Goal: Check status: Check status

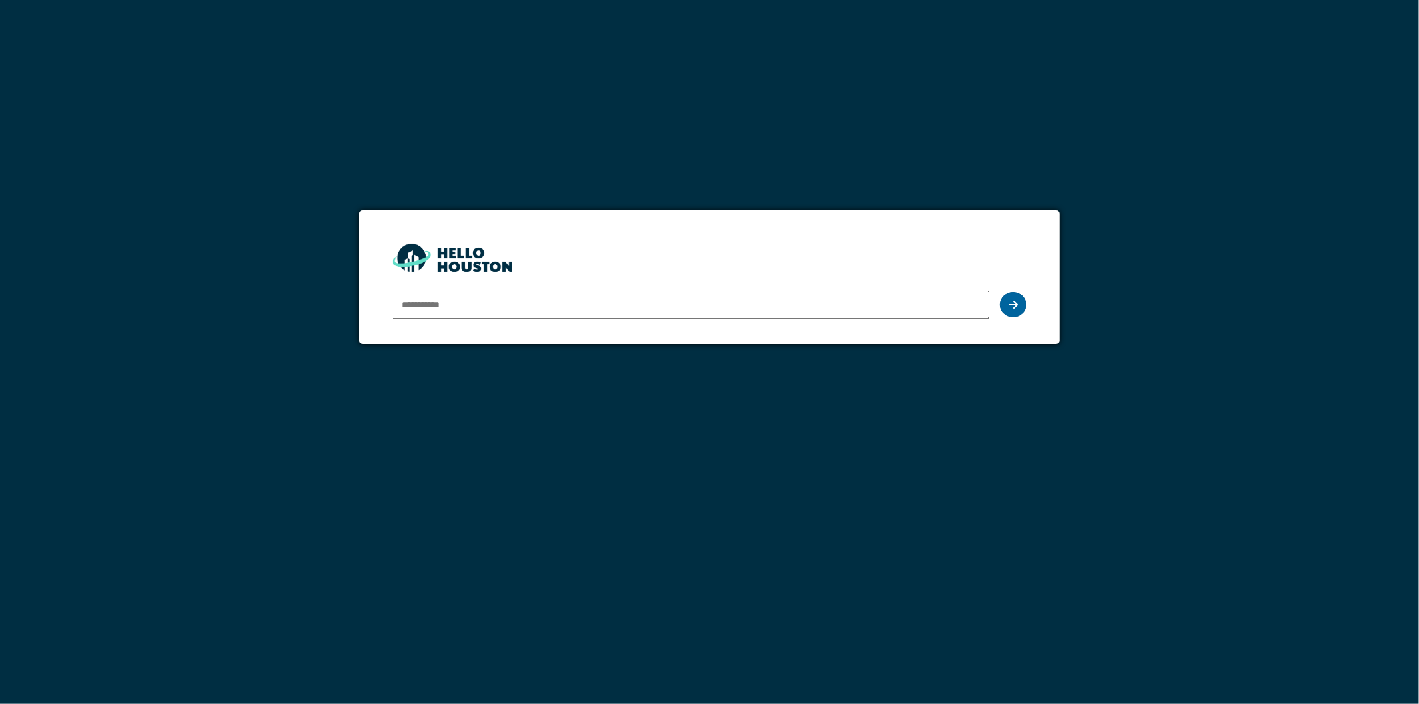
type input "**********"
click at [1007, 303] on div at bounding box center [1013, 304] width 27 height 25
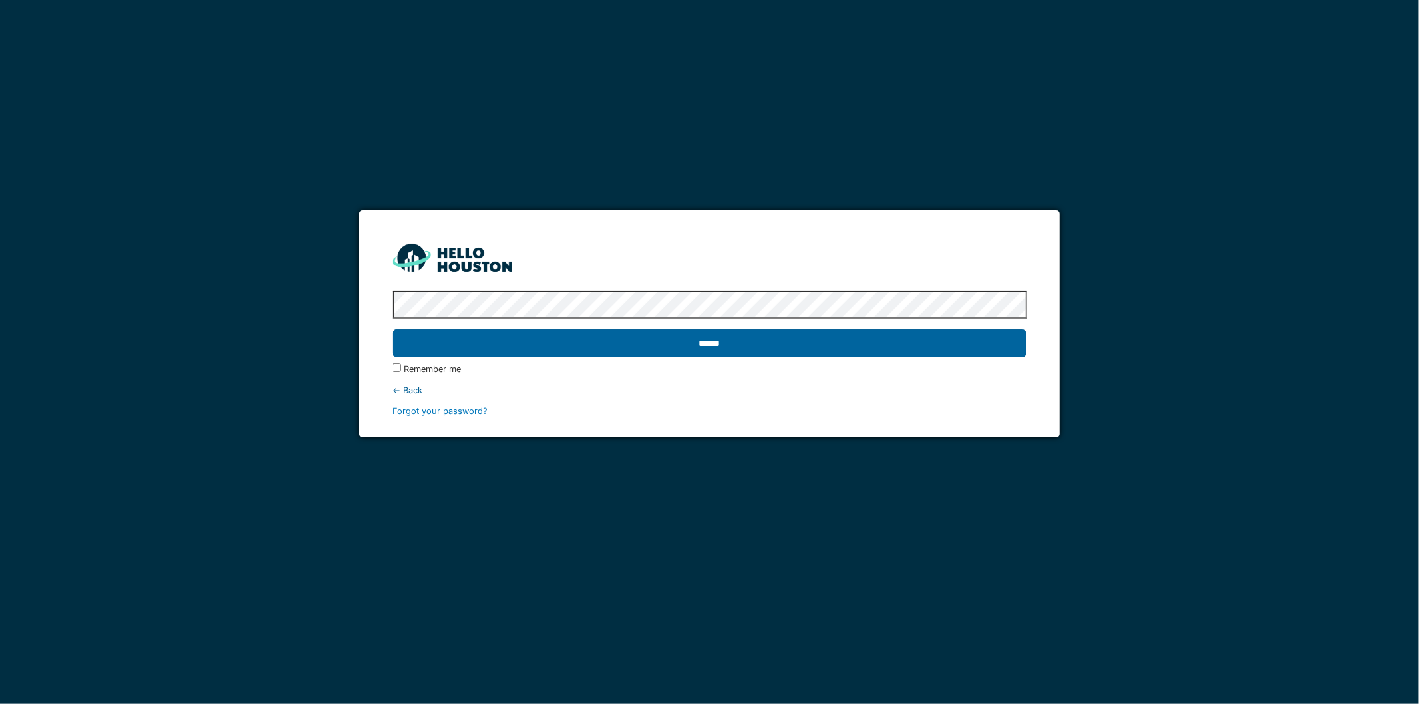
click at [846, 351] on input "******" at bounding box center [710, 343] width 635 height 28
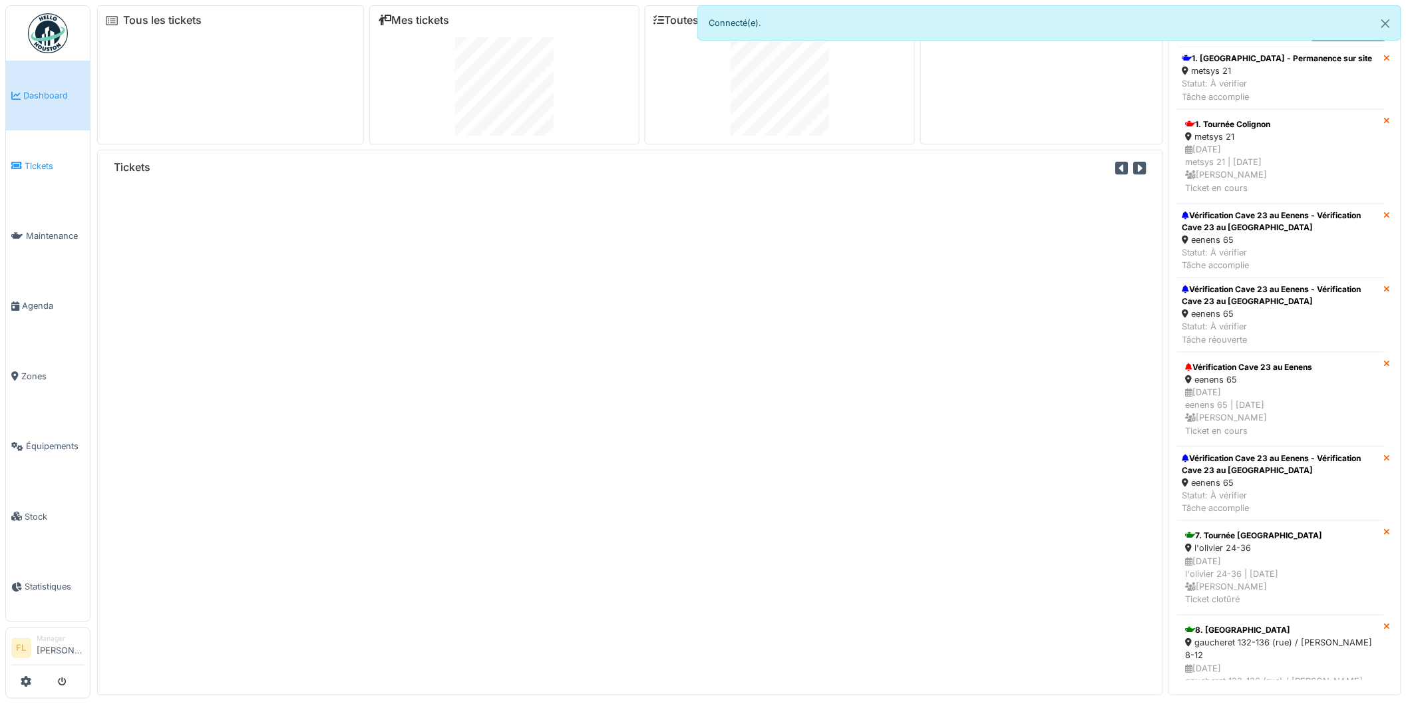
click at [34, 164] on span "Tickets" at bounding box center [55, 166] width 60 height 13
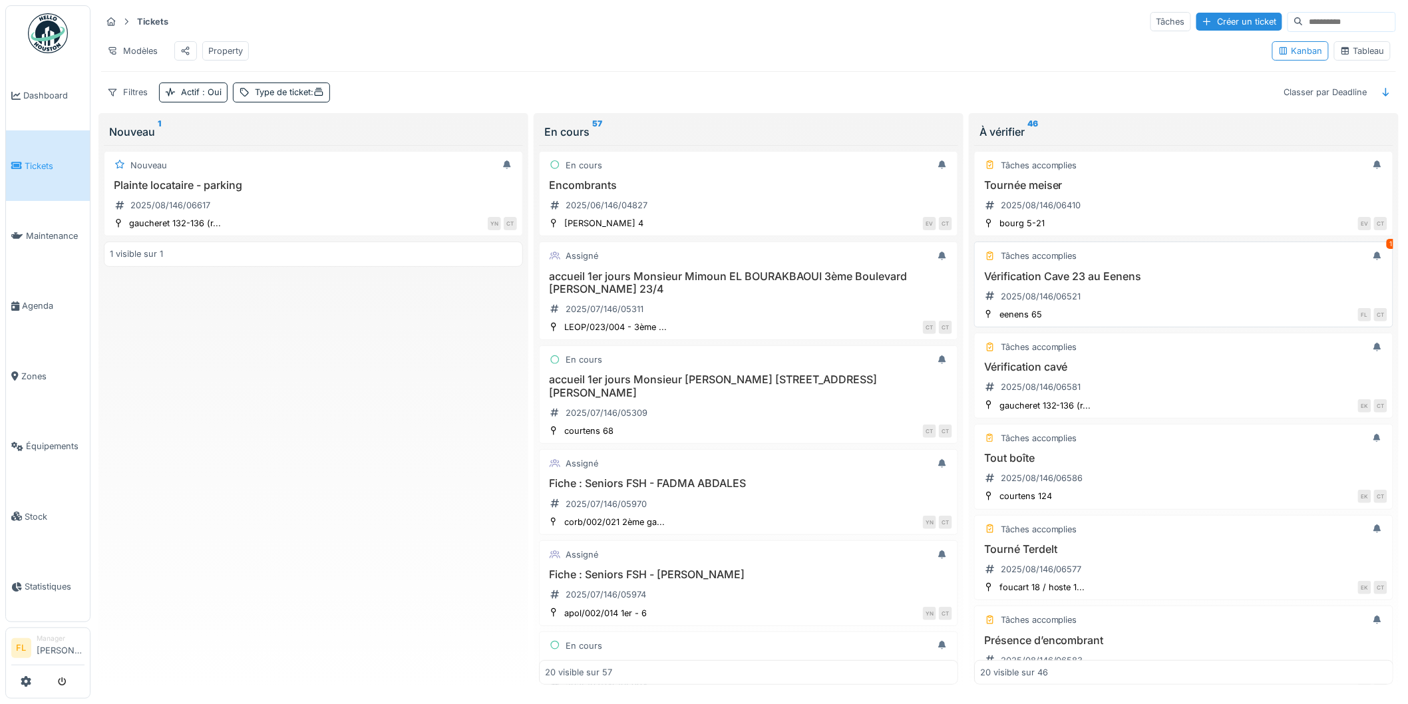
click at [1092, 298] on div "Vérification Cave 23 au Eenens 2025/08/146/06521" at bounding box center [1183, 288] width 407 height 37
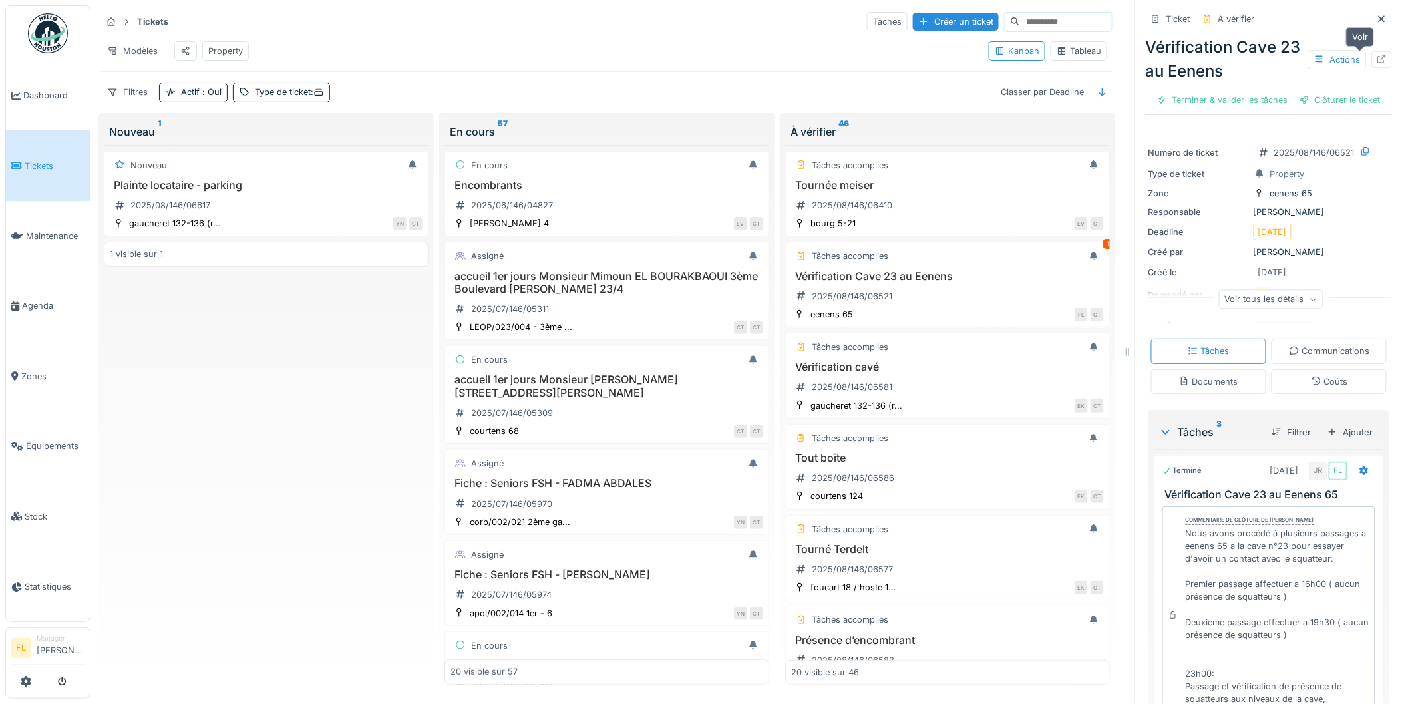
click at [1376, 60] on icon at bounding box center [1381, 59] width 11 height 9
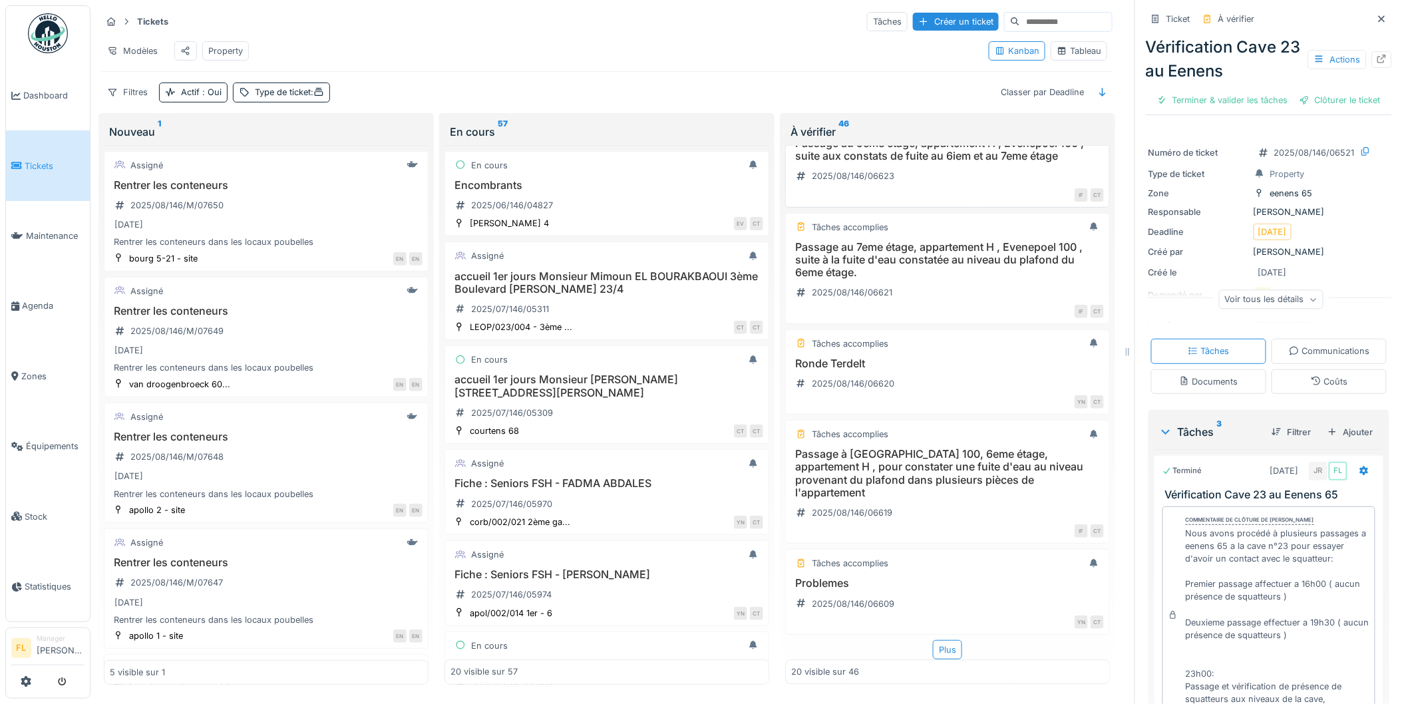
scroll to position [11, 0]
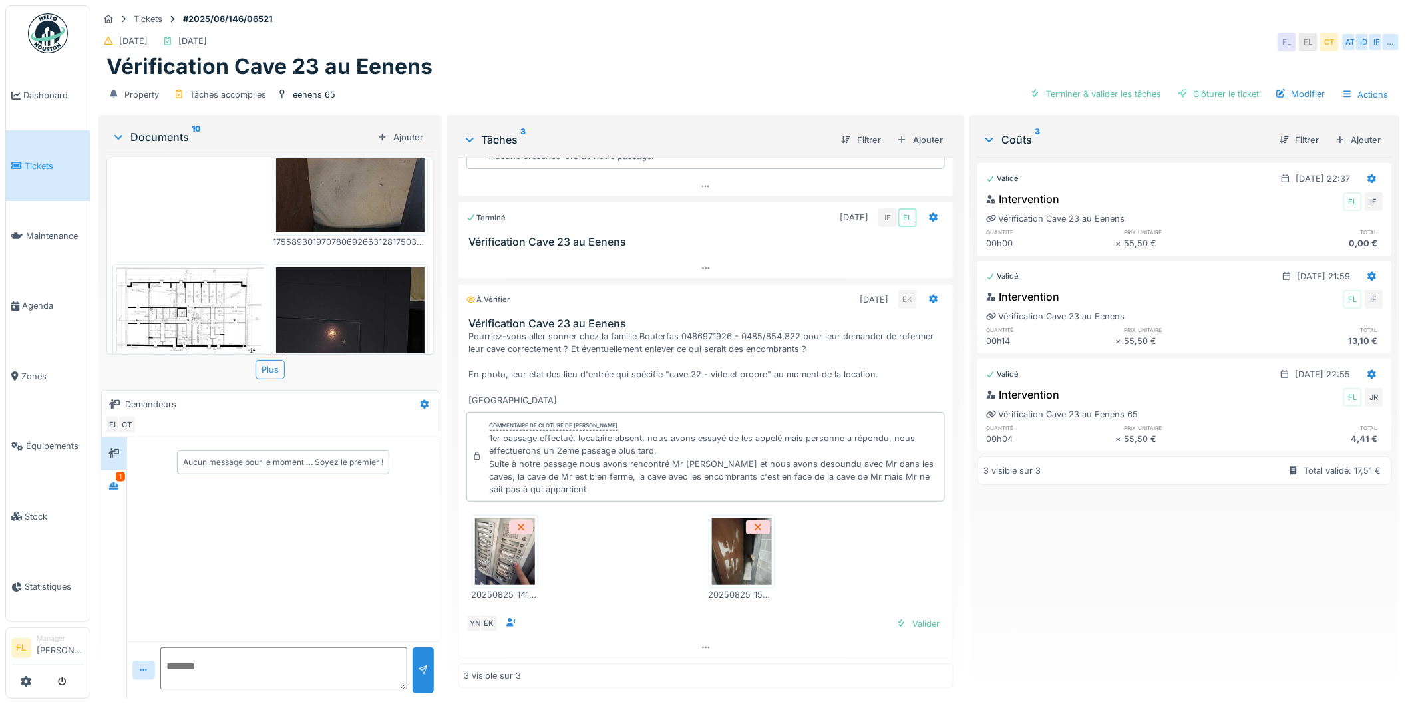
scroll to position [295, 0]
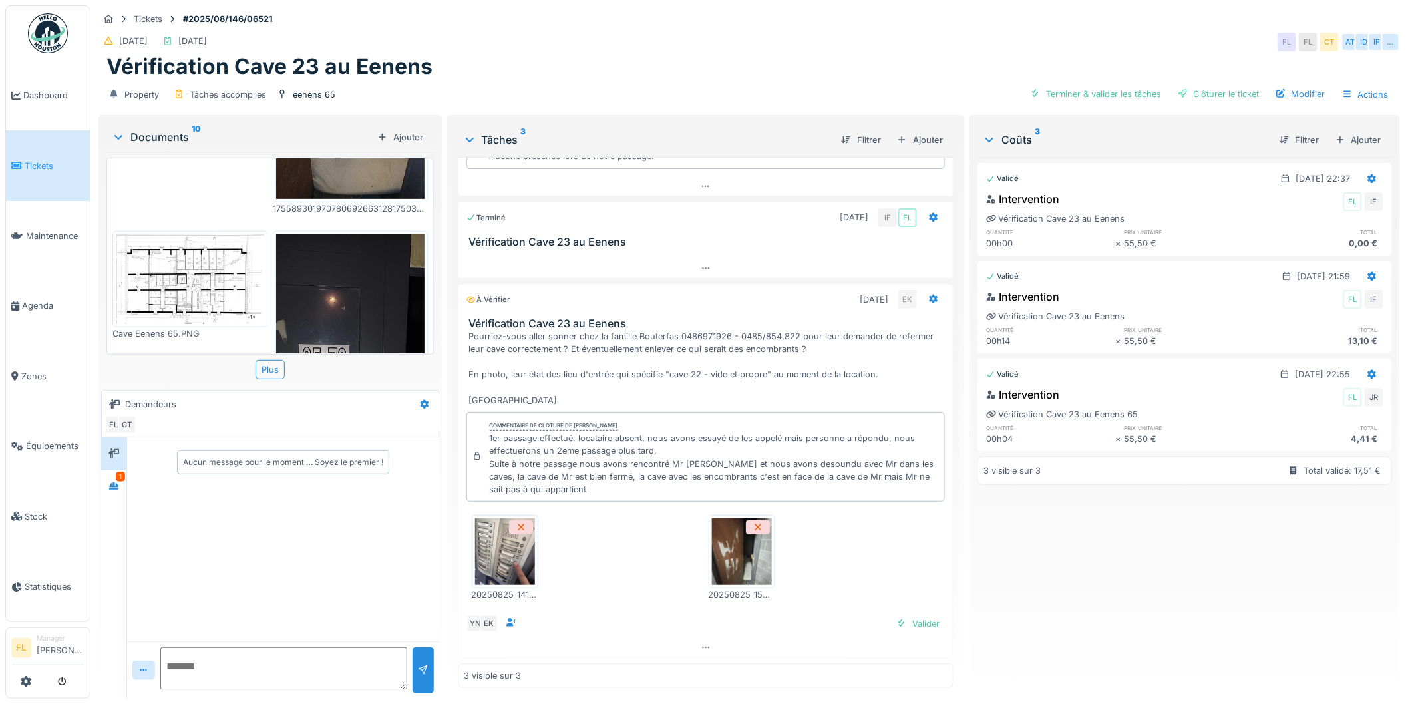
click at [173, 243] on img at bounding box center [190, 279] width 148 height 90
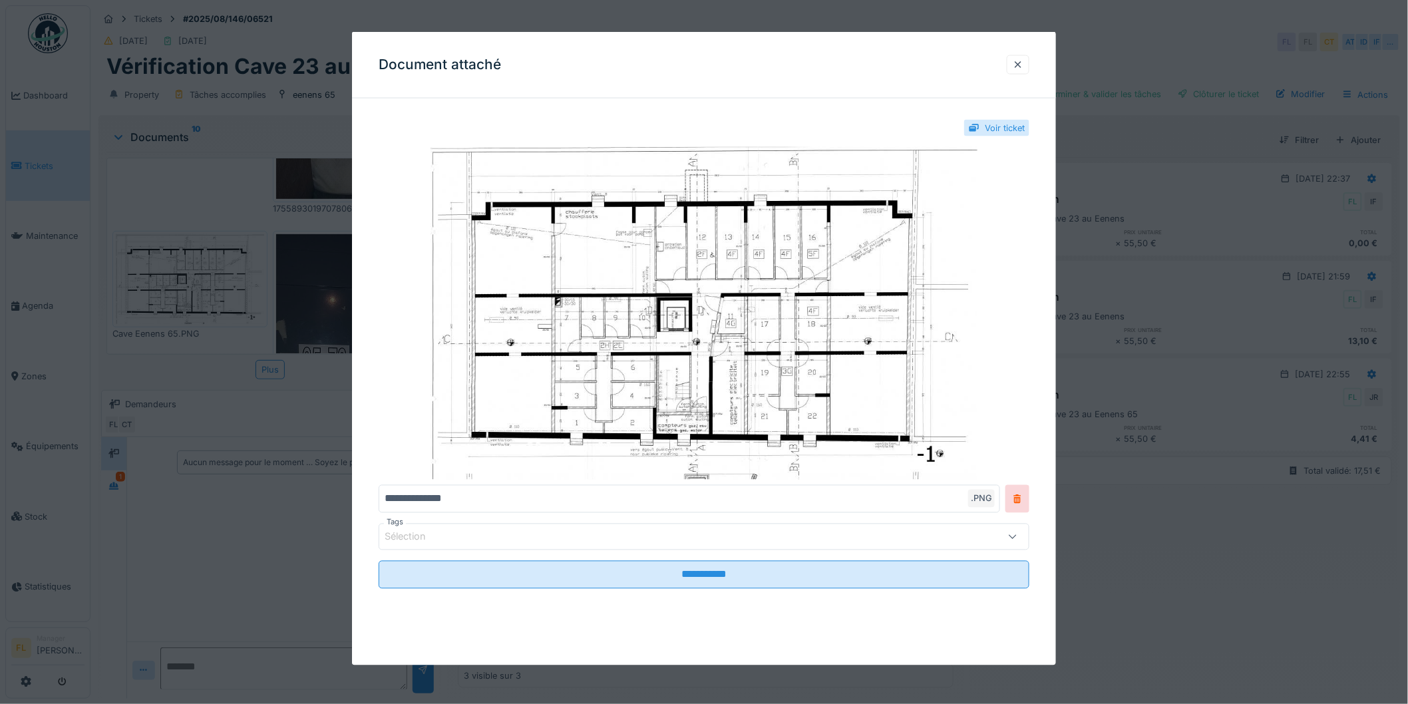
click at [1170, 615] on div at bounding box center [704, 352] width 1408 height 704
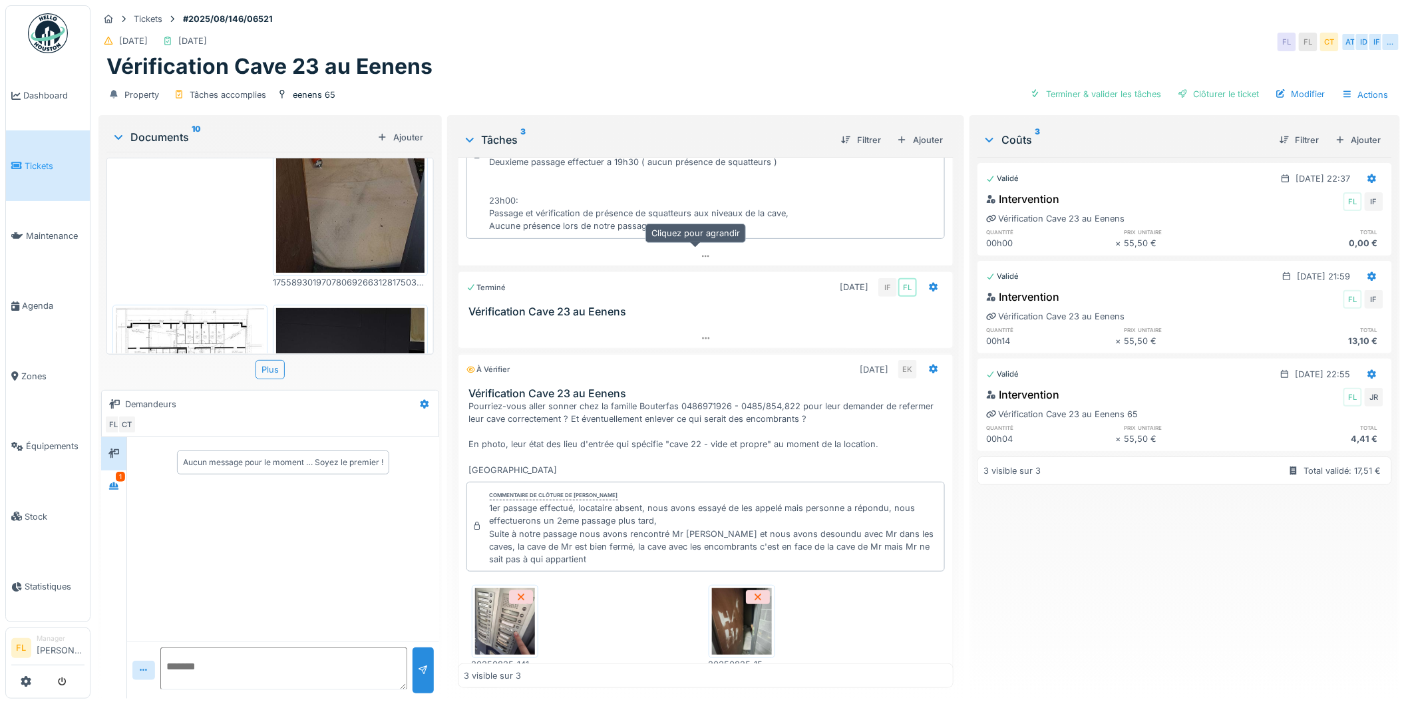
scroll to position [214, 0]
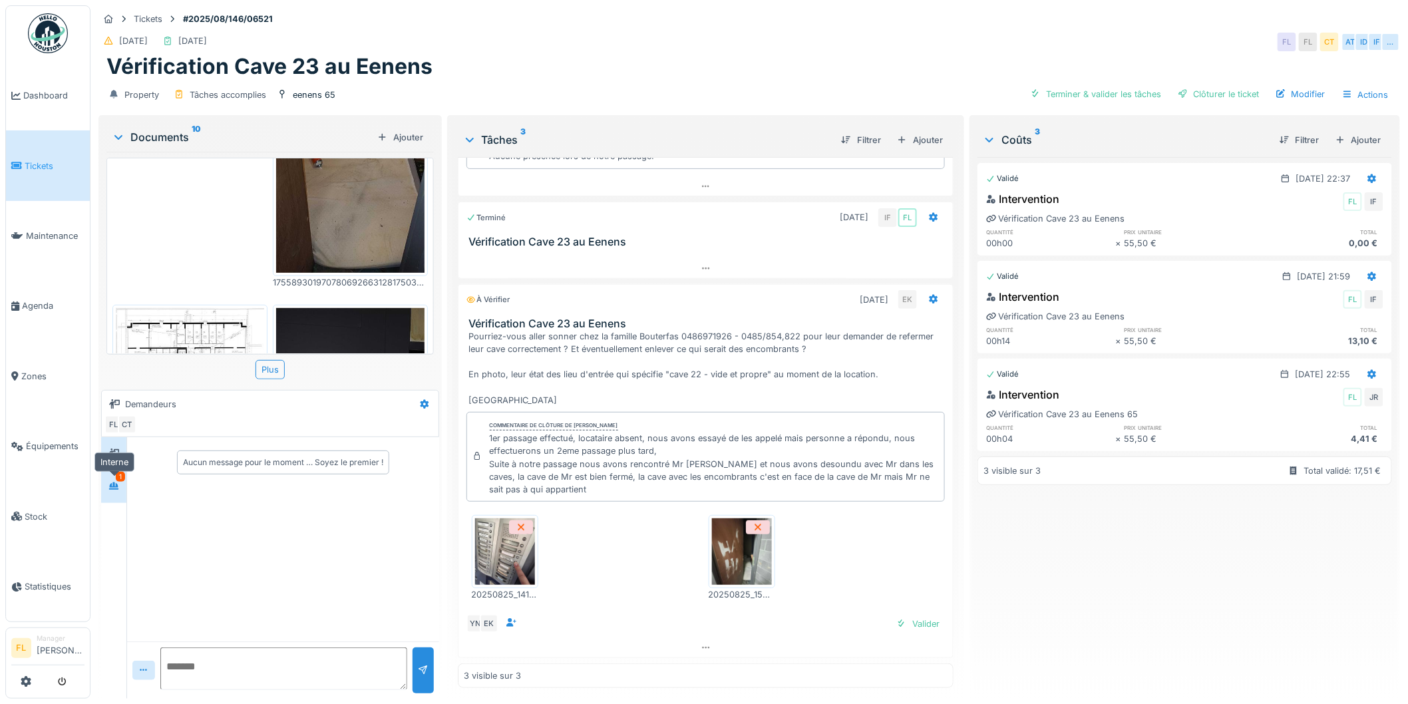
click at [114, 482] on icon at bounding box center [113, 485] width 9 height 7
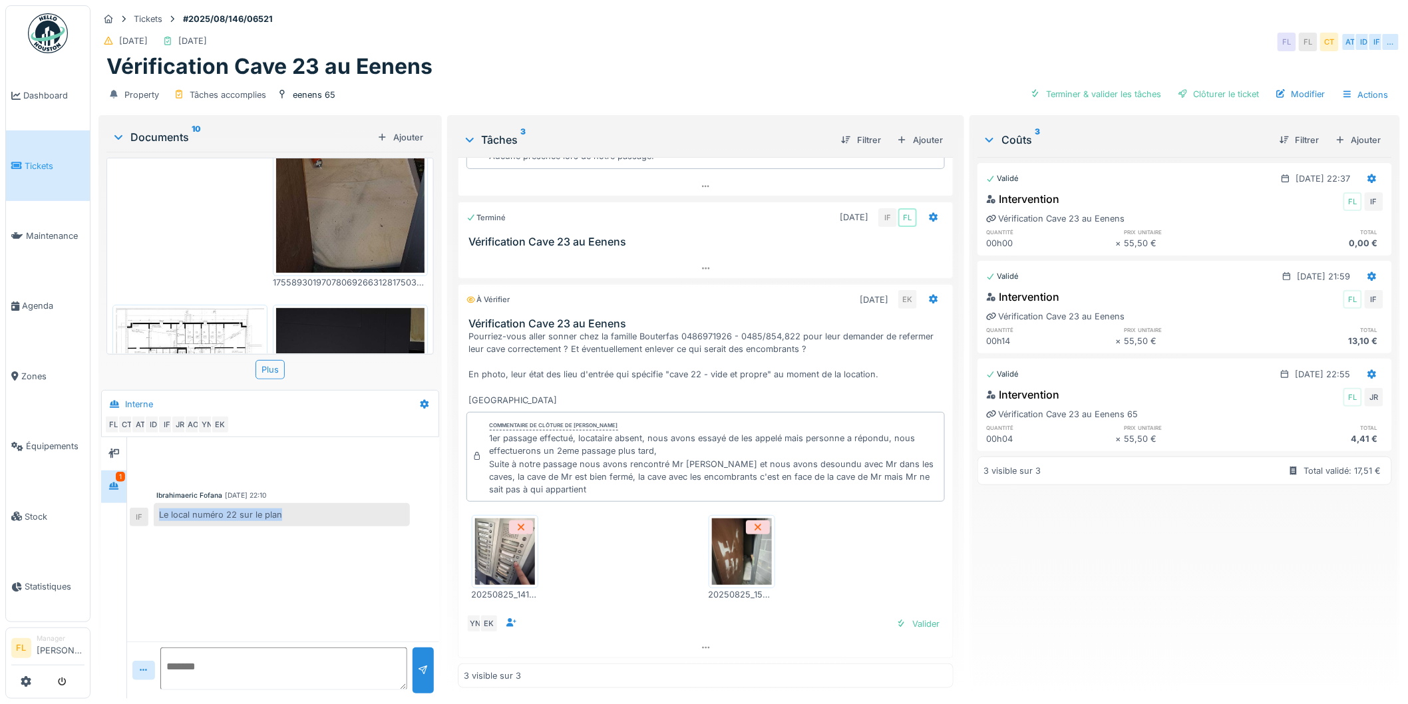
drag, startPoint x: 161, startPoint y: 515, endPoint x: 294, endPoint y: 517, distance: 133.1
click at [294, 517] on div "Le local numéro 22 sur le plan" at bounding box center [282, 514] width 256 height 23
click at [894, 621] on div "Valider" at bounding box center [918, 624] width 54 height 18
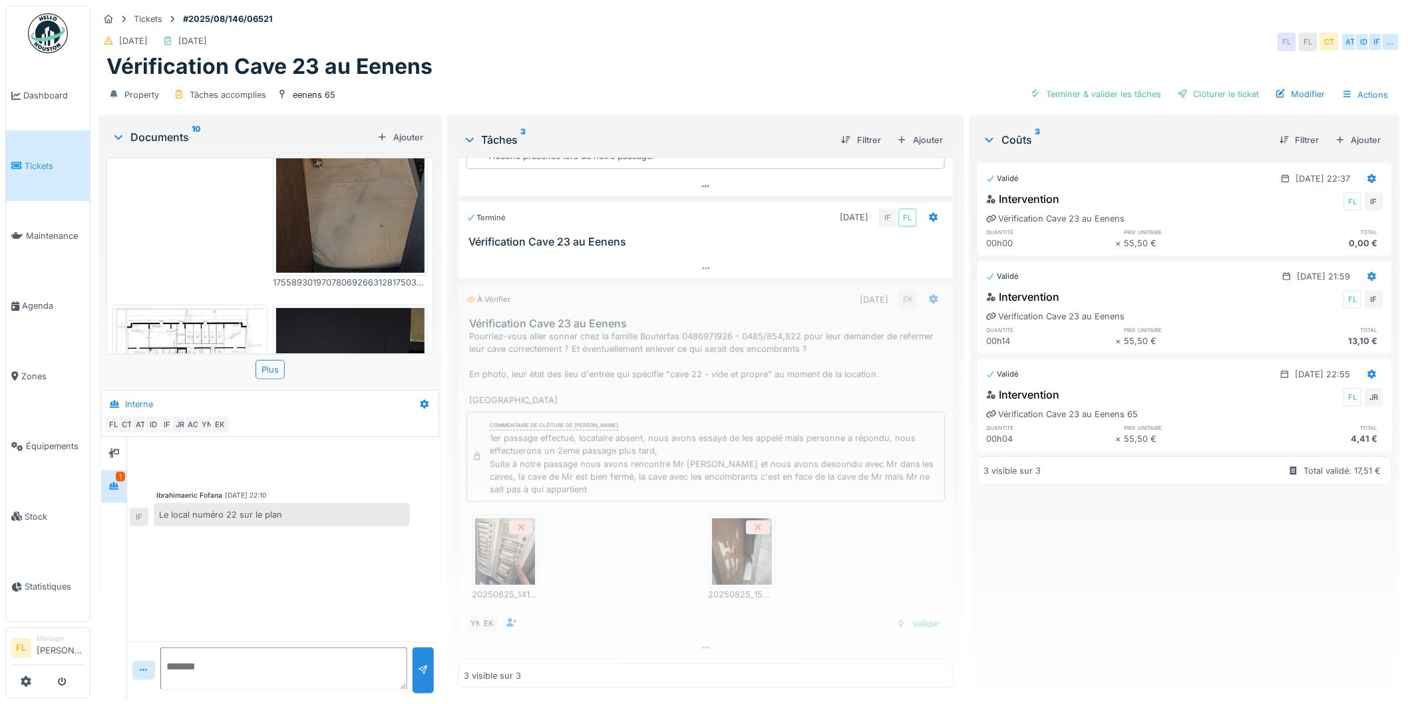
scroll to position [118, 0]
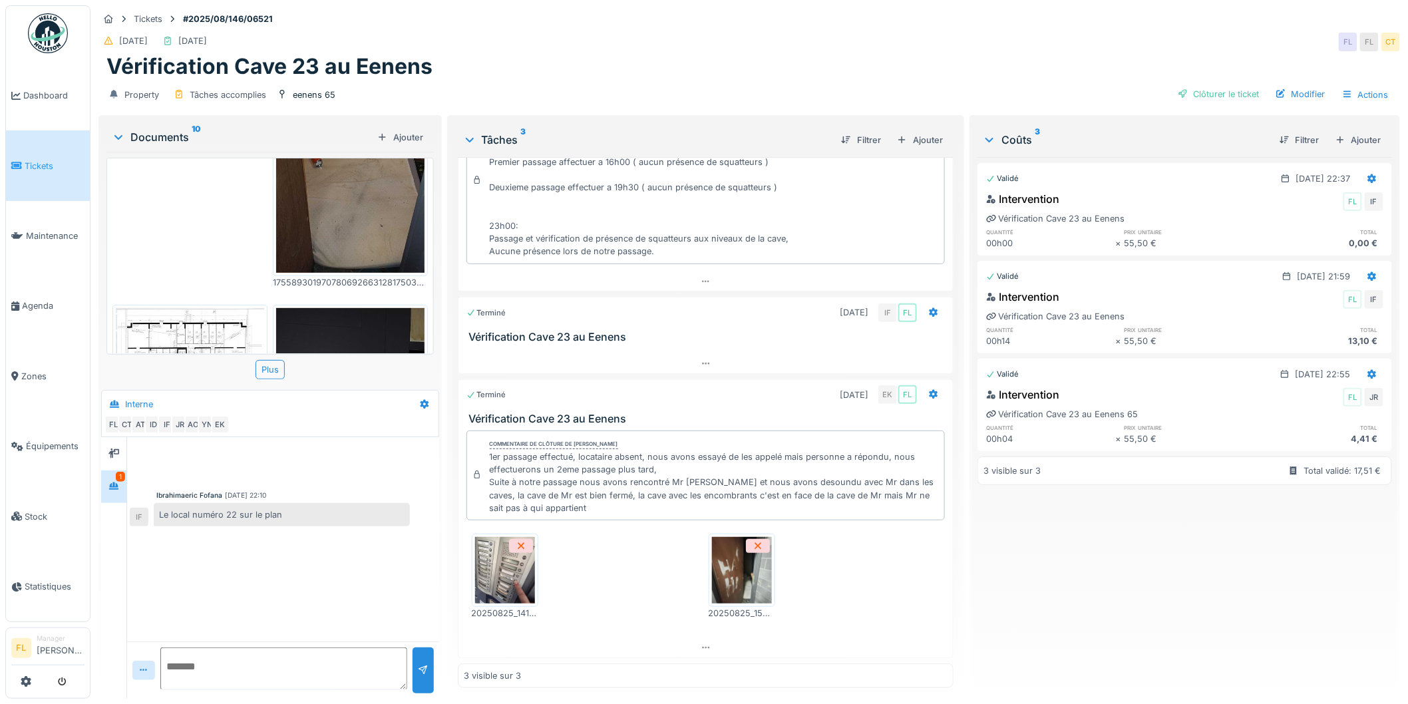
drag, startPoint x: 768, startPoint y: 583, endPoint x: 728, endPoint y: 581, distance: 39.3
click at [766, 583] on div "20250825_141519.jpg 20250825_155243.jpg" at bounding box center [705, 576] width 479 height 107
click at [727, 580] on img at bounding box center [742, 570] width 60 height 67
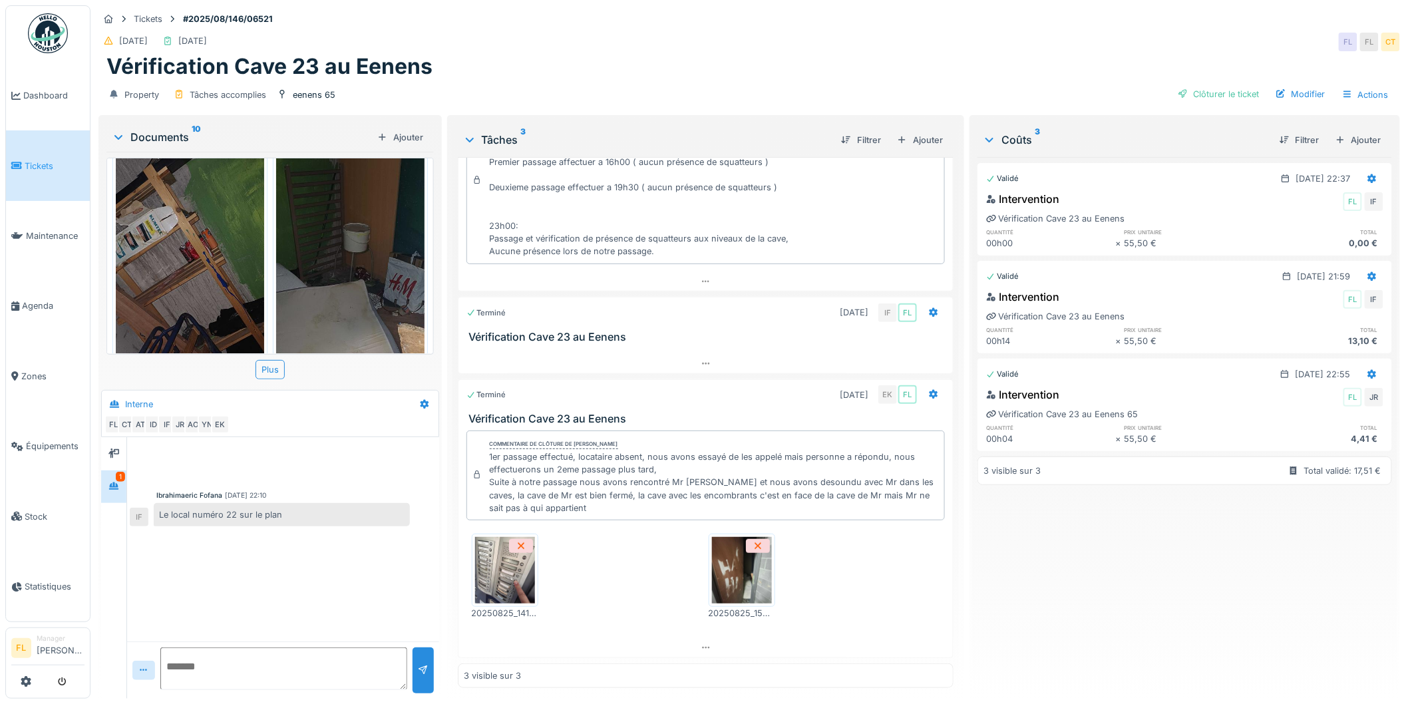
scroll to position [1518, 0]
